Goal: Task Accomplishment & Management: Complete application form

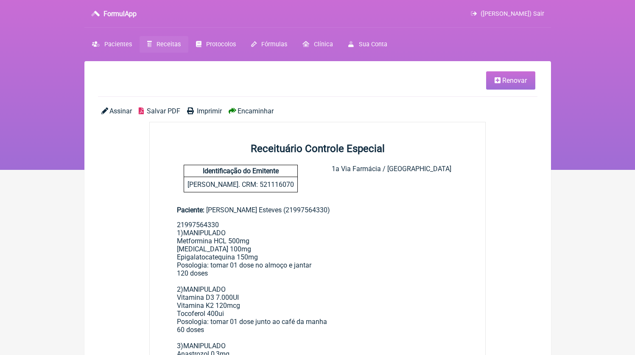
click at [155, 41] on link "Receitas" at bounding box center [164, 44] width 49 height 17
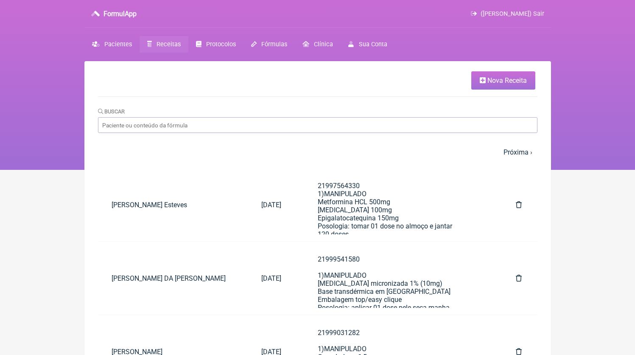
click at [507, 84] on span "Nova Receita" at bounding box center [506, 80] width 39 height 8
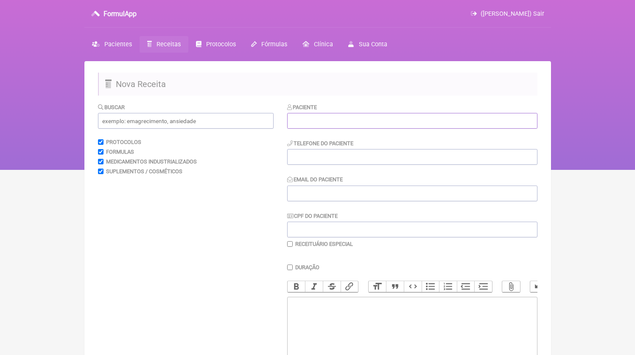
click at [296, 122] on input "text" at bounding box center [412, 121] width 250 height 16
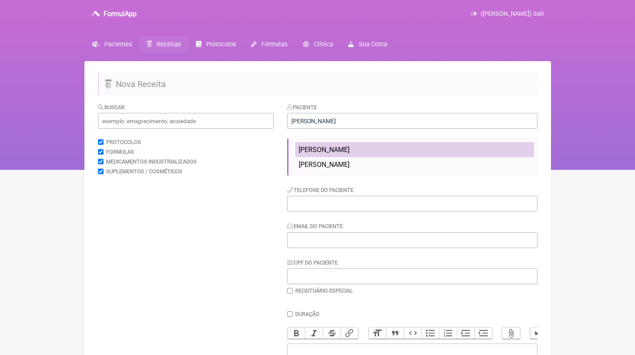
click at [332, 151] on span "[PERSON_NAME]" at bounding box center [324, 150] width 51 height 8
type input "[PERSON_NAME]"
type input "21980272093"
type input "[EMAIL_ADDRESS][DOMAIN_NAME]"
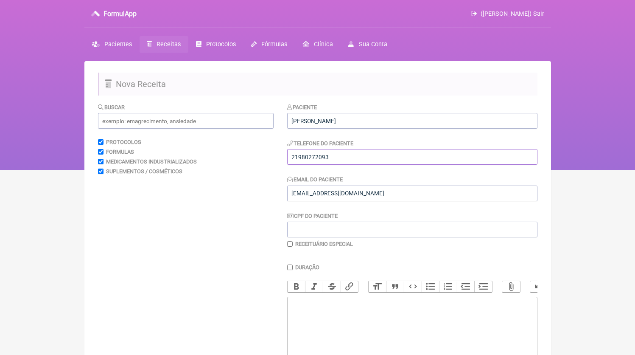
click at [330, 160] on input "21980272093" at bounding box center [412, 157] width 250 height 16
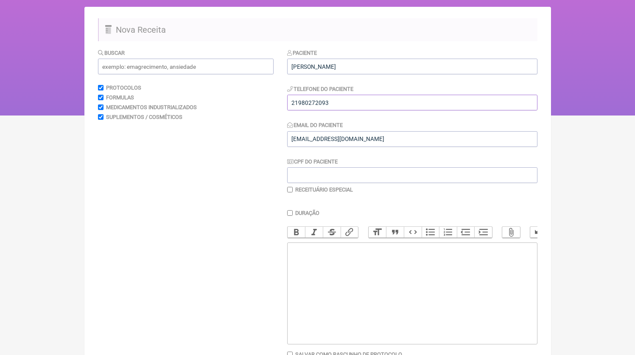
scroll to position [98, 0]
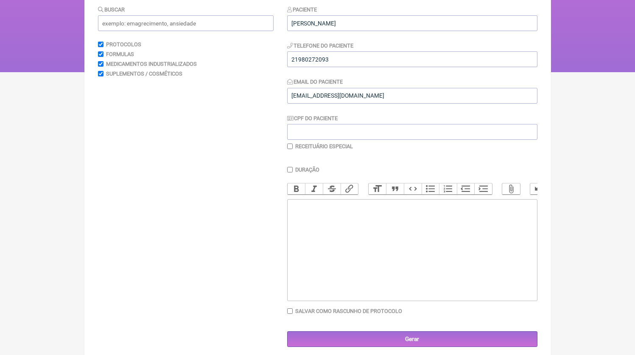
click at [347, 248] on trix-editor at bounding box center [412, 250] width 250 height 102
paste trix-editor "<div>21980272093</div>"
type trix-editor "<div>21980272093<br><br><br></div>"
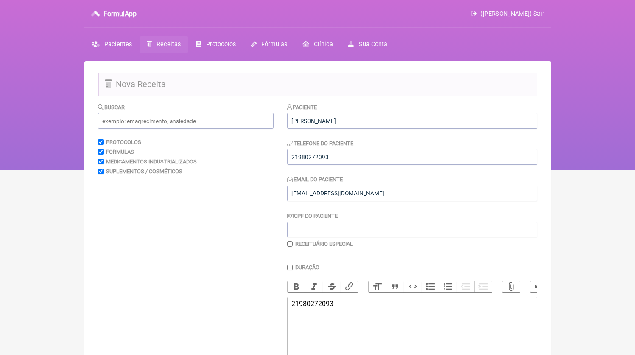
click at [176, 48] on span "Receitas" at bounding box center [169, 44] width 24 height 7
